Goal: Task Accomplishment & Management: Manage account settings

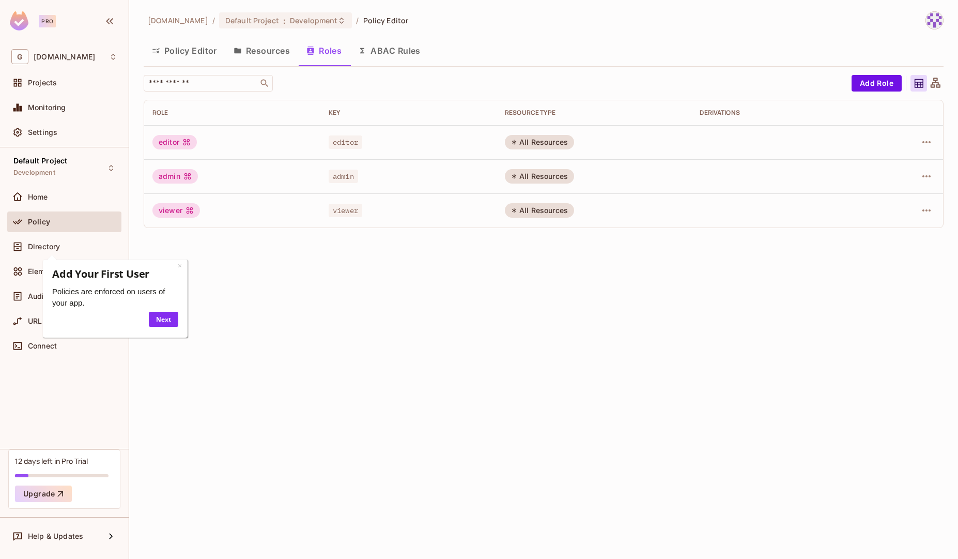
click at [399, 452] on div "[DOMAIN_NAME] / Default Project : Development / Policy Editor Policy Editor Res…" at bounding box center [543, 279] width 829 height 559
click at [173, 258] on div "× Add Your First User Policies are enforced on users of your app. Next" at bounding box center [115, 295] width 148 height 87
click at [180, 265] on link "×" at bounding box center [180, 265] width 4 height 10
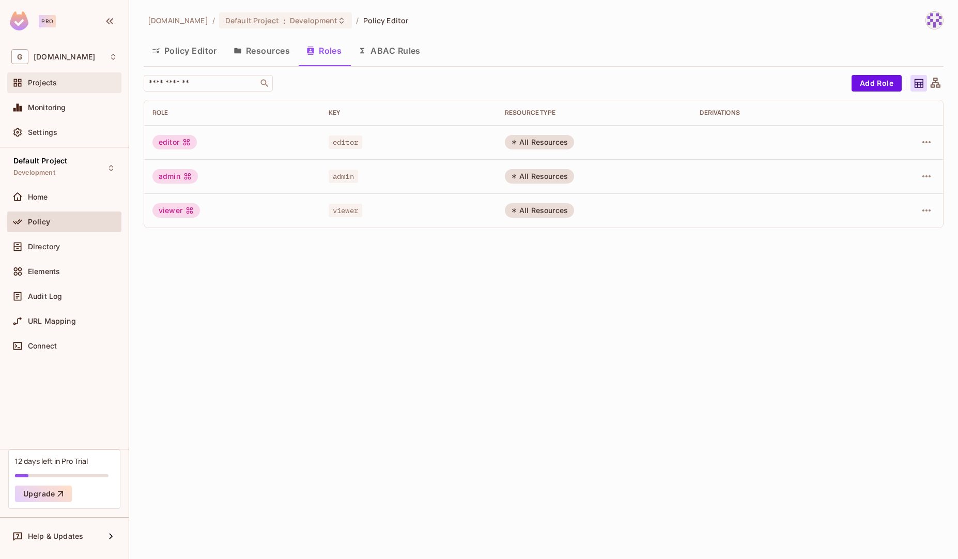
click at [50, 79] on span "Projects" at bounding box center [42, 83] width 29 height 8
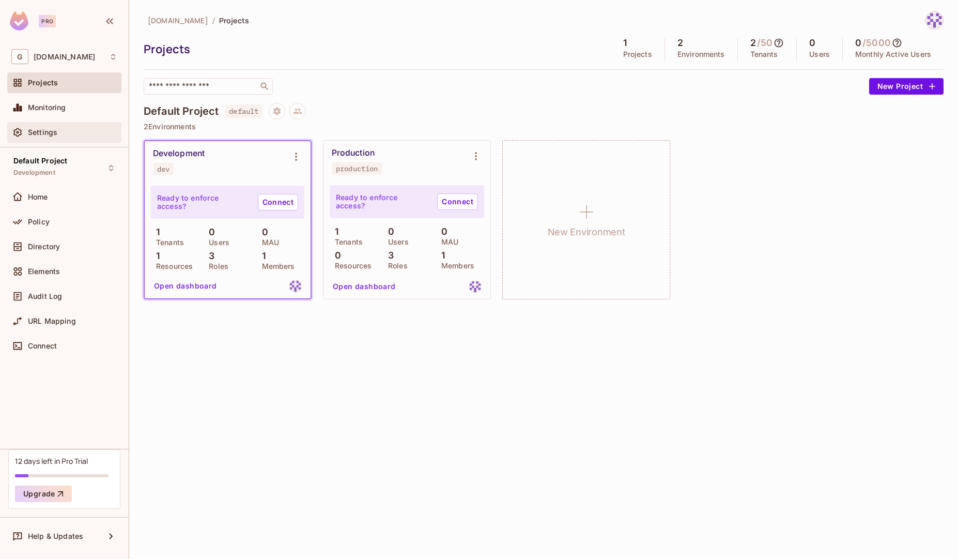
click at [51, 129] on span "Settings" at bounding box center [42, 132] width 29 height 8
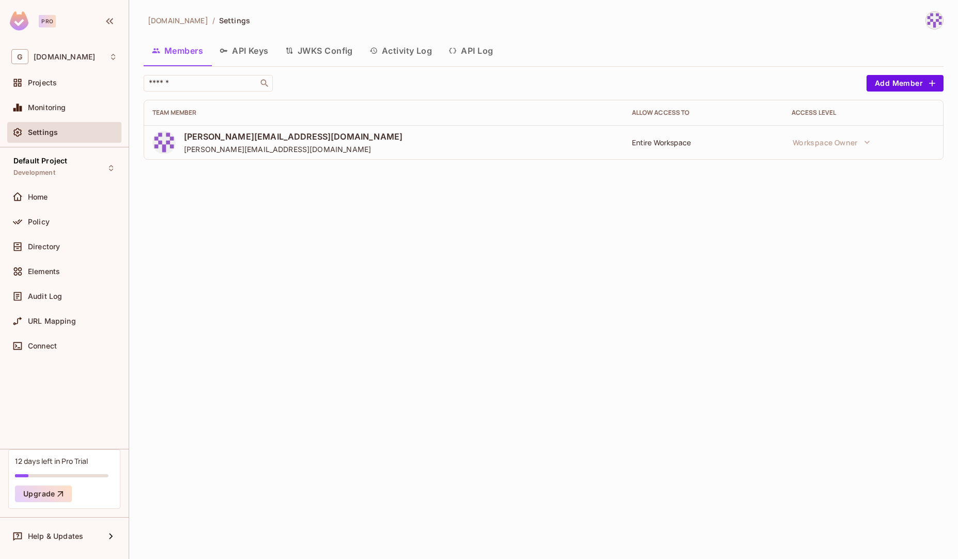
click at [254, 58] on button "API Keys" at bounding box center [244, 51] width 66 height 26
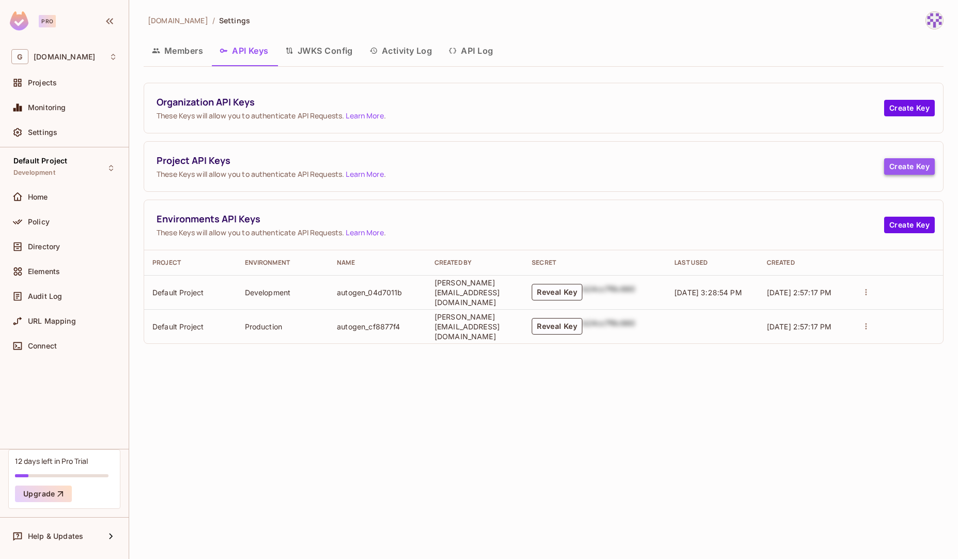
click at [894, 173] on button "Create Key" at bounding box center [909, 166] width 51 height 17
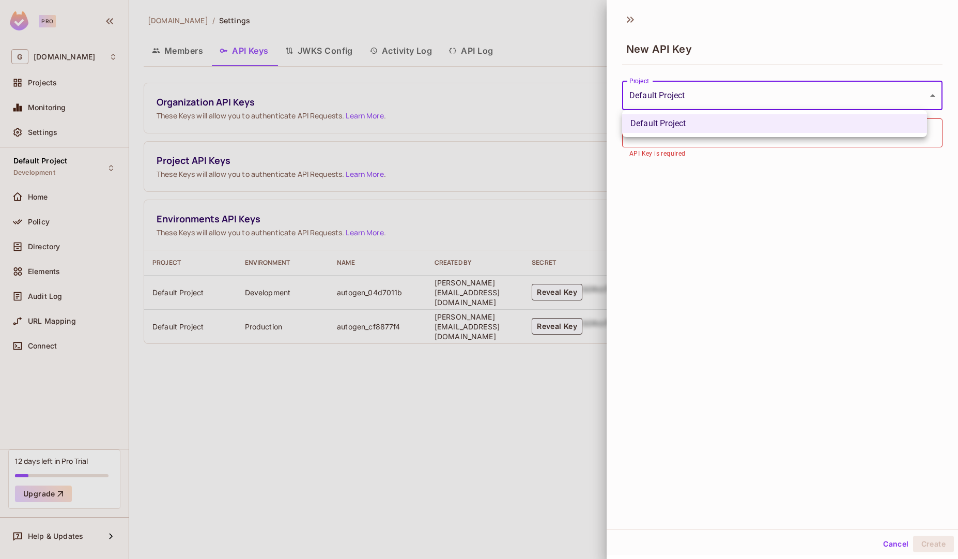
click at [727, 107] on body "**********" at bounding box center [479, 279] width 958 height 559
click at [727, 107] on div at bounding box center [479, 279] width 958 height 559
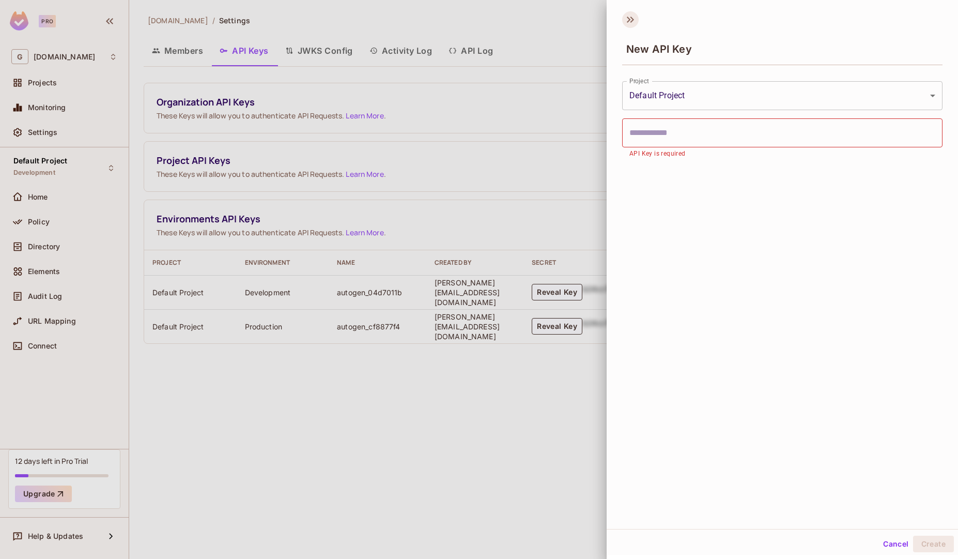
click at [632, 22] on icon at bounding box center [630, 19] width 17 height 17
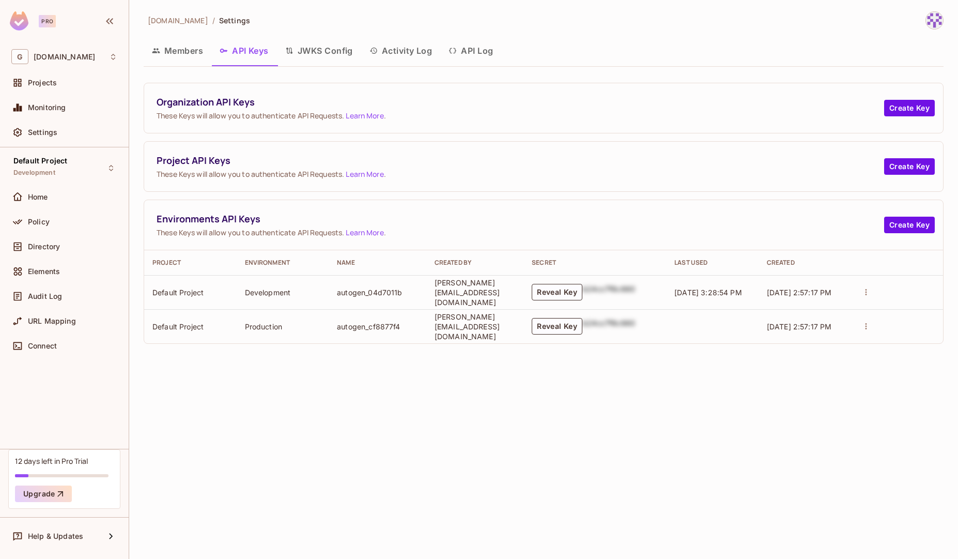
click at [191, 52] on button "Members" at bounding box center [178, 51] width 68 height 26
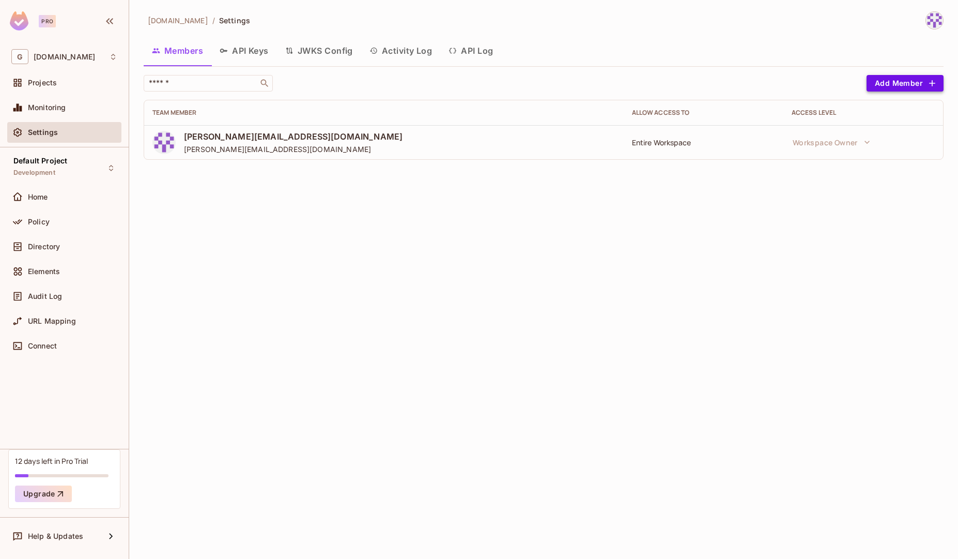
click at [894, 81] on button "Add Member" at bounding box center [904, 83] width 77 height 17
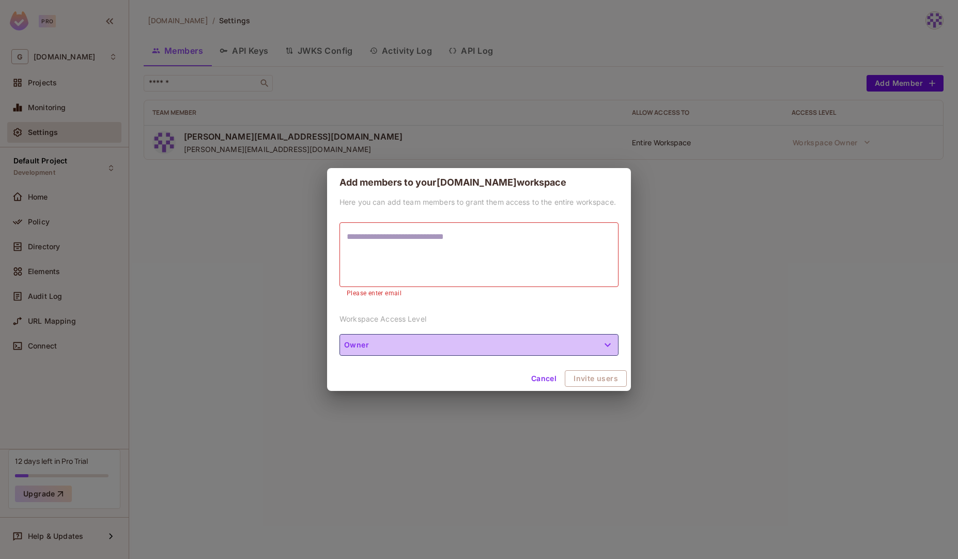
click at [529, 344] on button "Owner" at bounding box center [478, 345] width 279 height 22
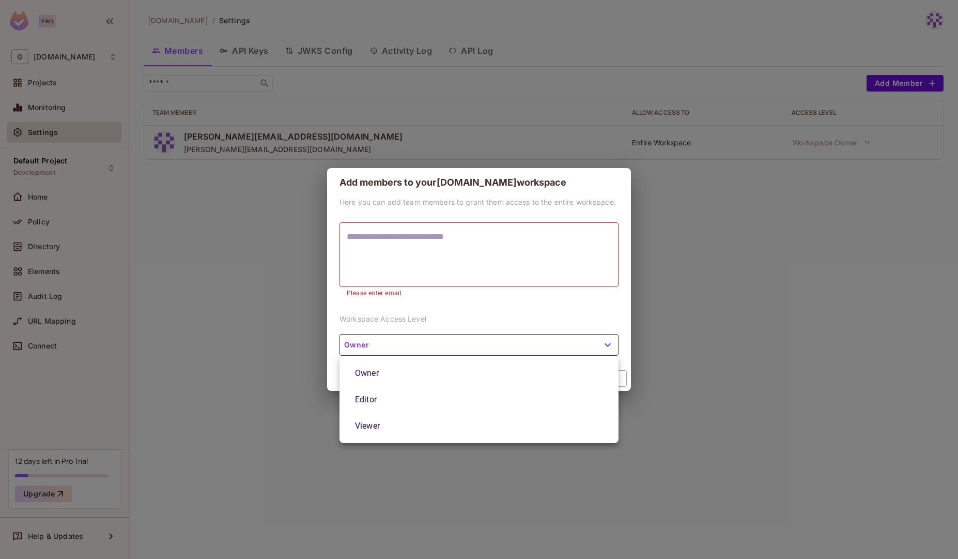
click at [695, 442] on div at bounding box center [479, 279] width 958 height 559
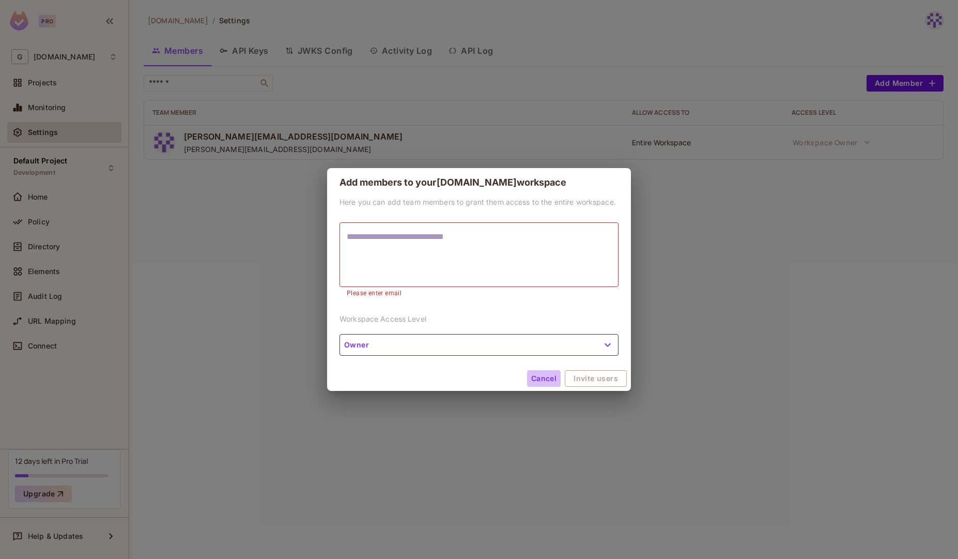
click at [551, 372] on button "Cancel" at bounding box center [544, 378] width 34 height 17
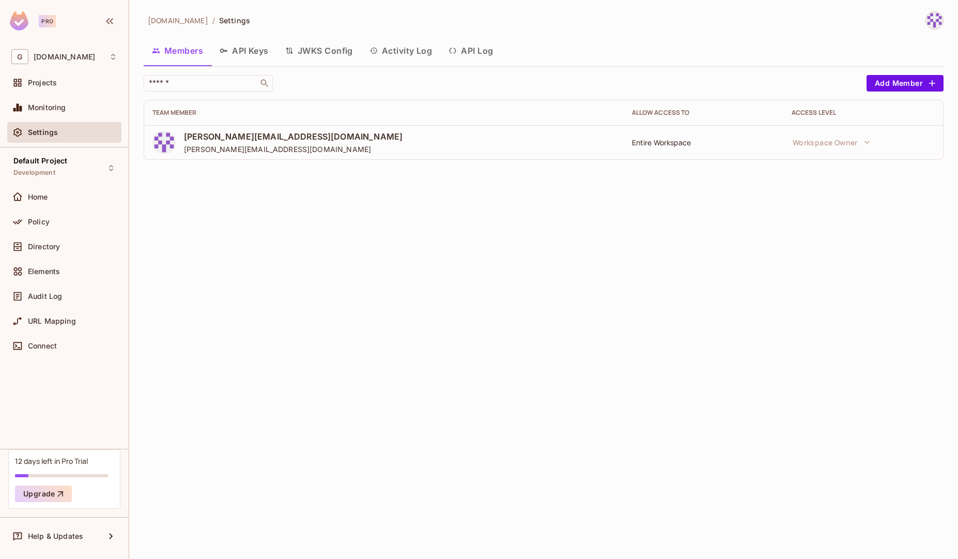
click at [239, 48] on button "API Keys" at bounding box center [244, 51] width 66 height 26
